Goal: Information Seeking & Learning: Learn about a topic

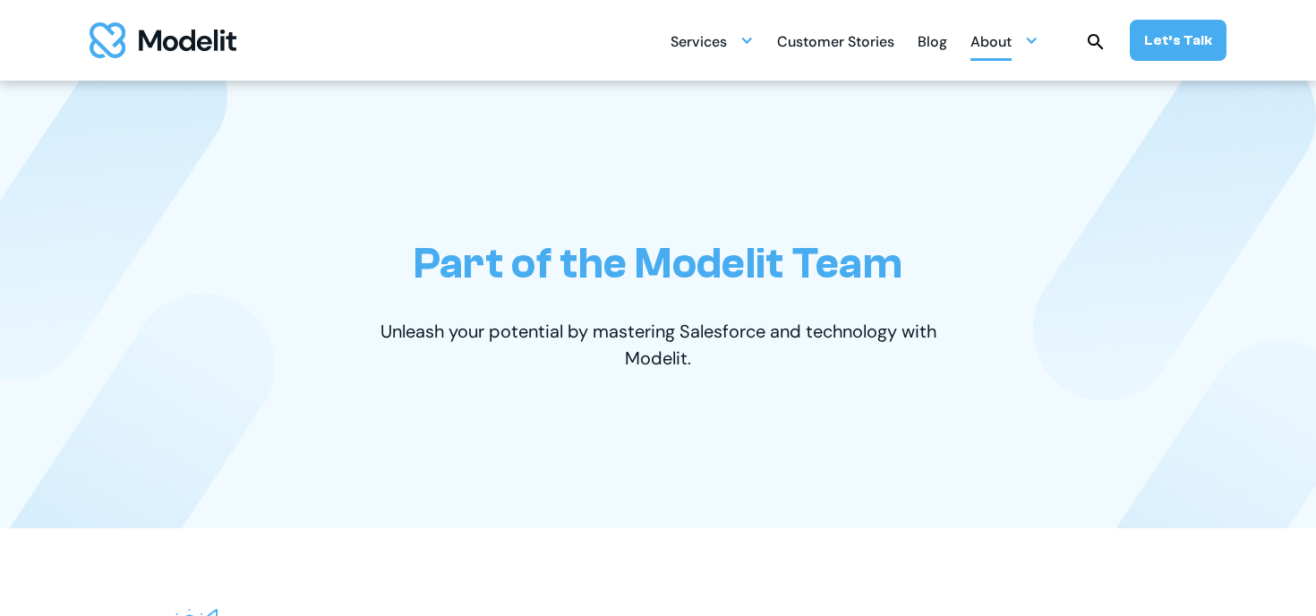
click at [1025, 41] on div "About" at bounding box center [1004, 40] width 68 height 35
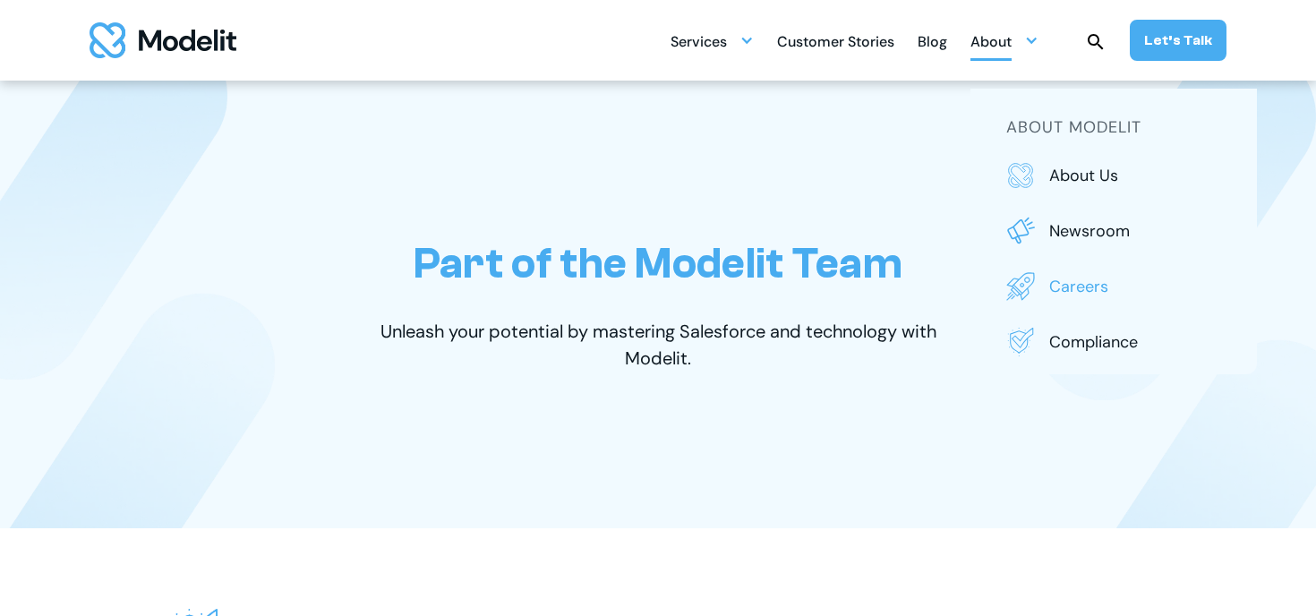
click at [1085, 277] on p "Careers" at bounding box center [1135, 286] width 172 height 23
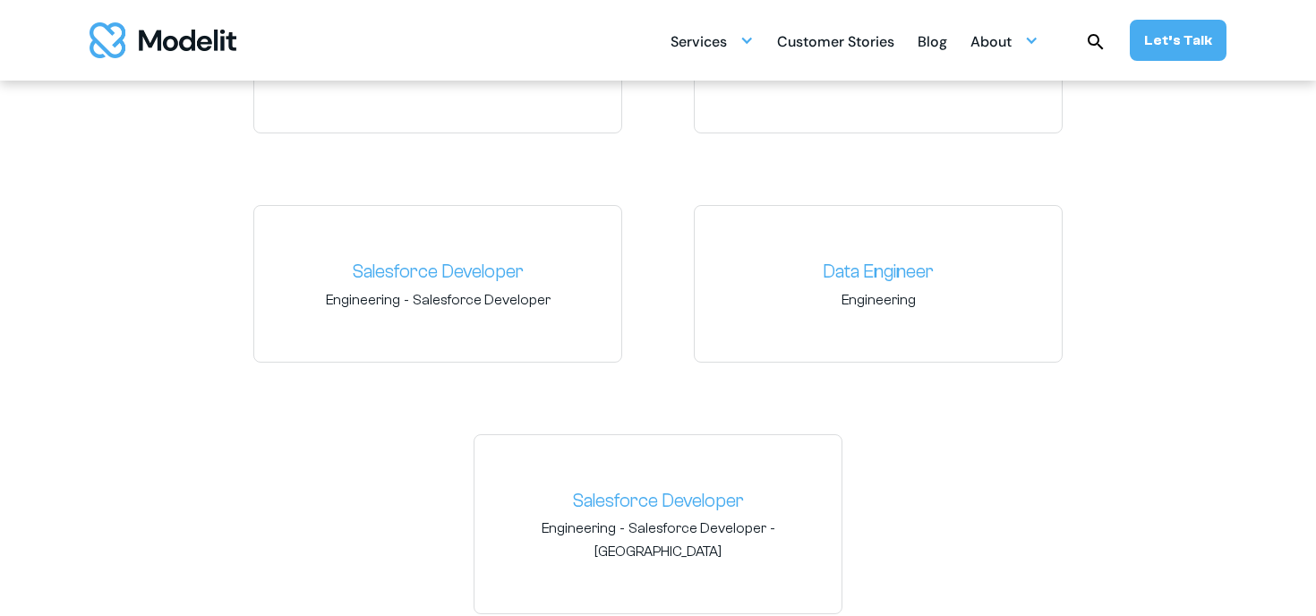
scroll to position [2938, 0]
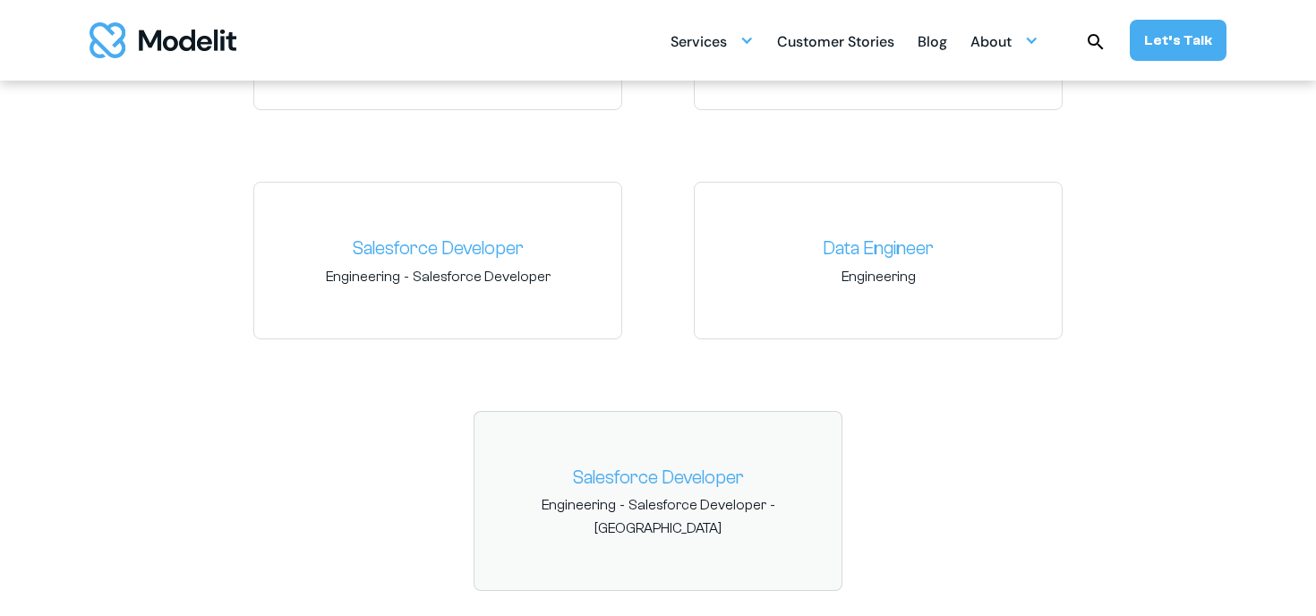
click at [609, 469] on link "Salesforce Developer" at bounding box center [658, 478] width 338 height 29
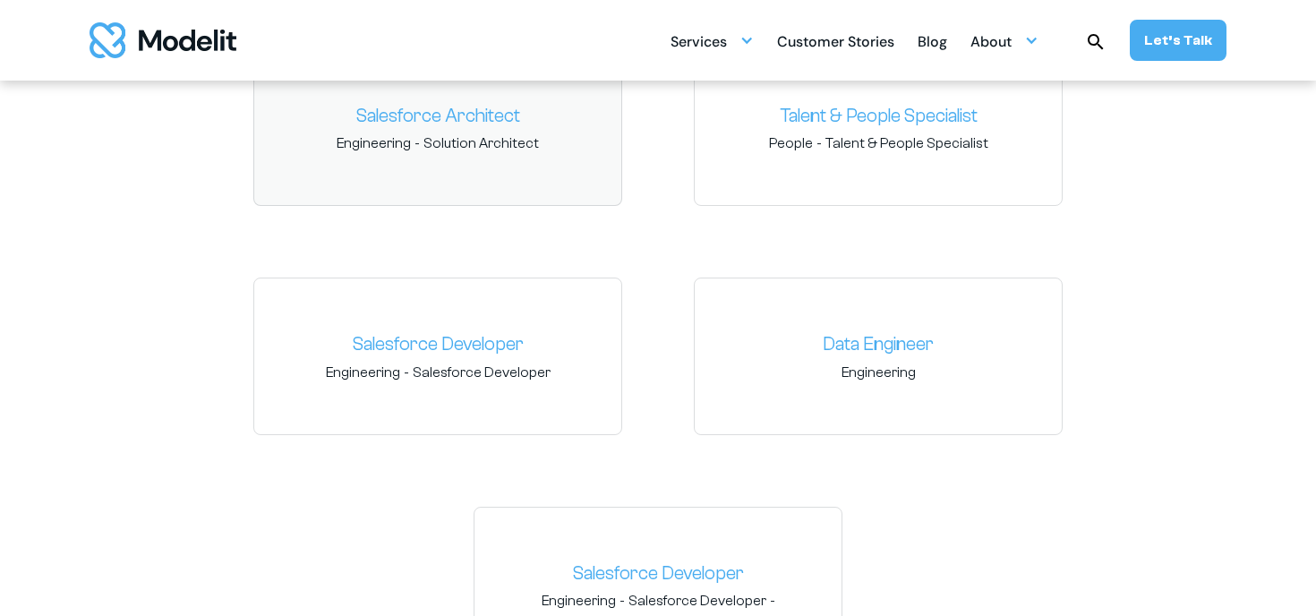
scroll to position [2845, 0]
click at [124, 246] on div "Salesforce Architect Engineering - Solution Architect Talent & People Specialis…" at bounding box center [658, 366] width 1110 height 638
